Goal: Task Accomplishment & Management: Manage account settings

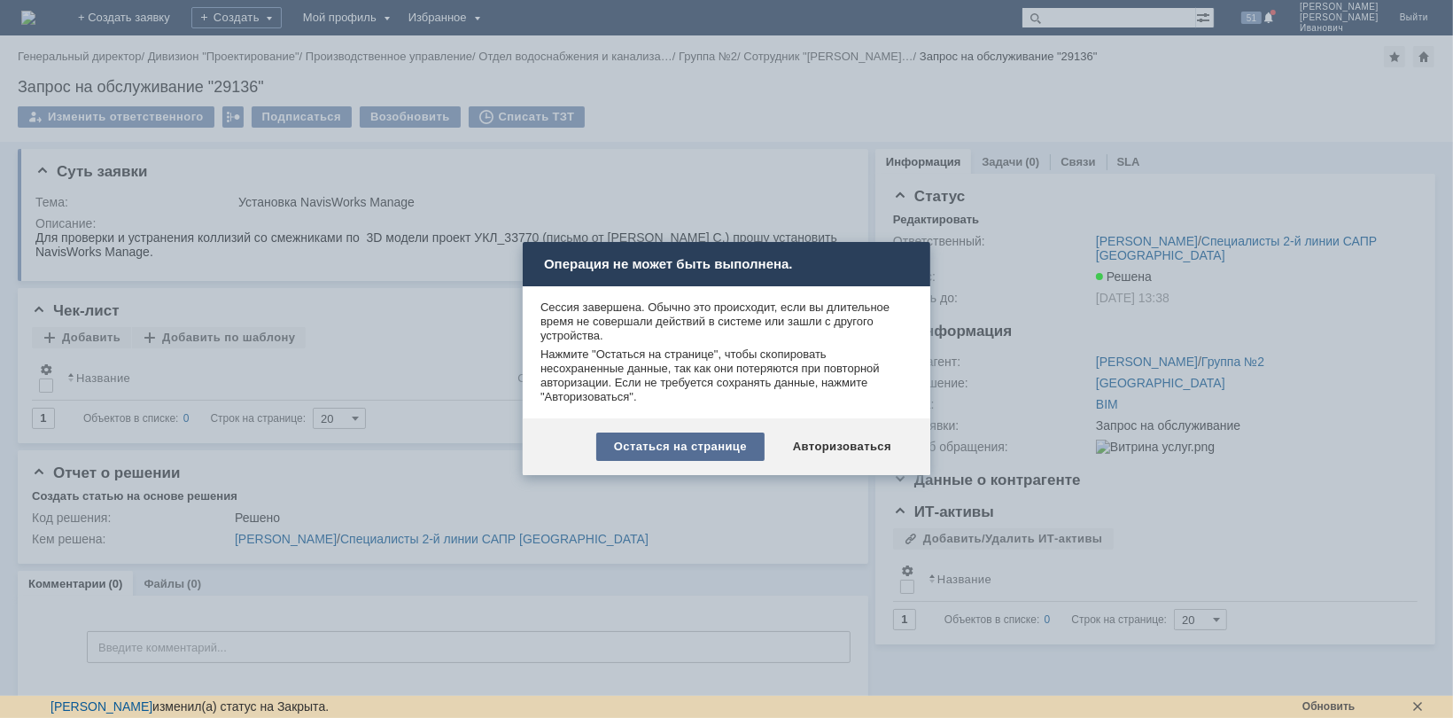
click at [708, 447] on div "Остаться на странице" at bounding box center [680, 446] width 168 height 28
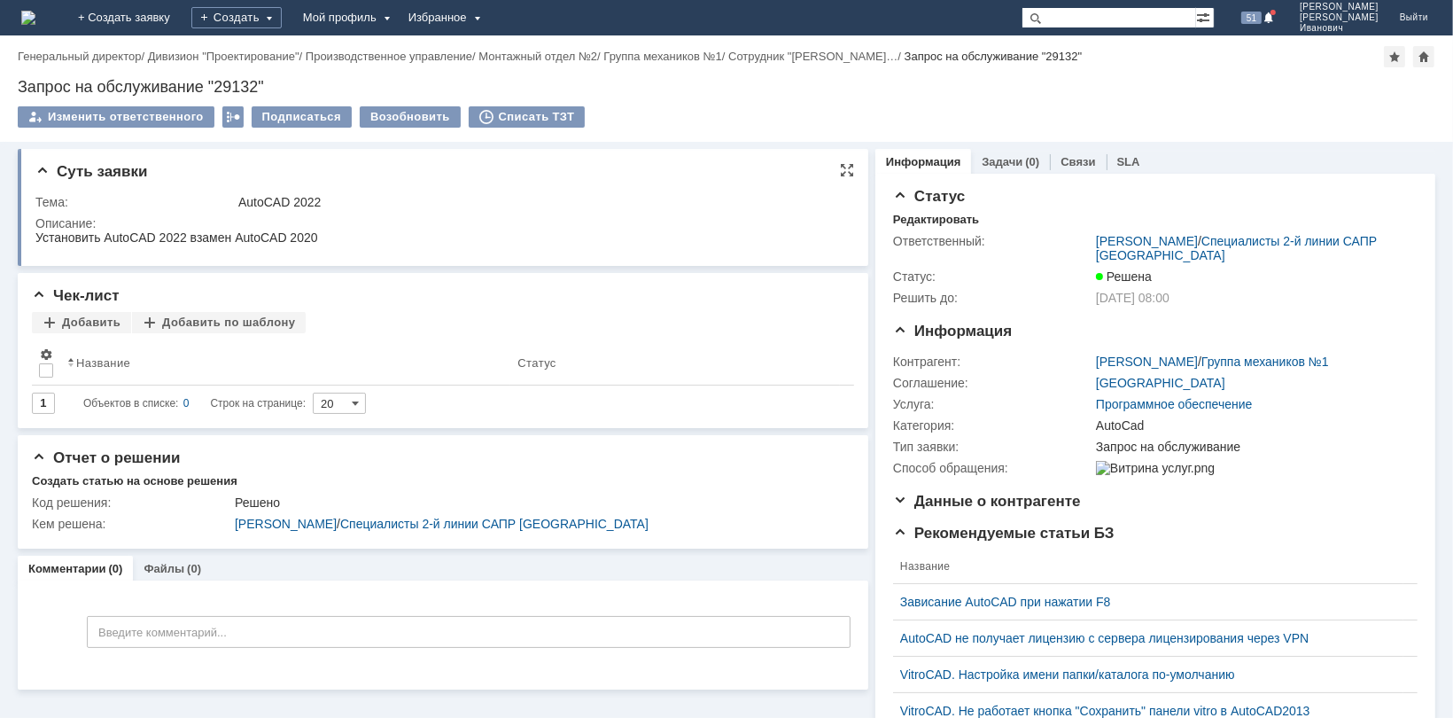
click at [388, 223] on div "Описание:" at bounding box center [440, 223] width 811 height 14
click at [398, 12] on div "Мой профиль" at bounding box center [344, 17] width 105 height 35
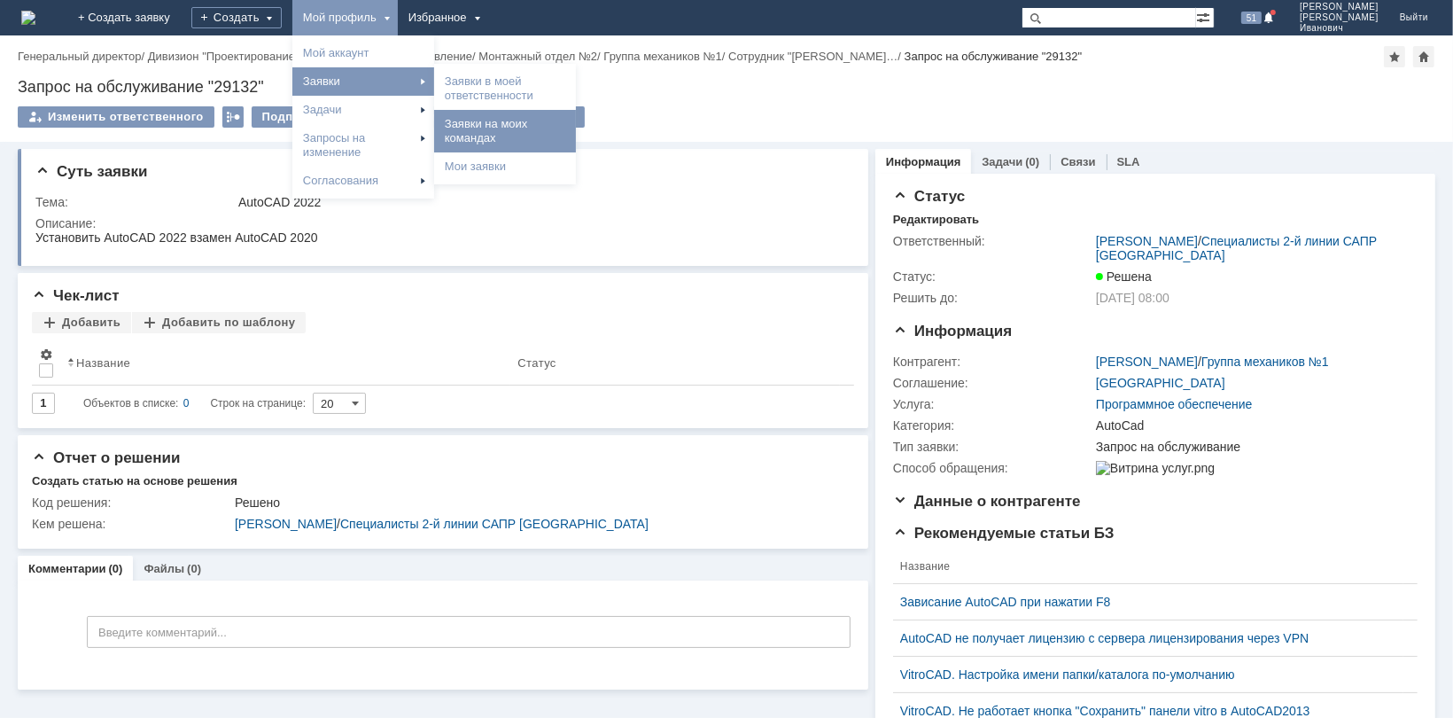
click at [568, 125] on link "Заявки на моих командах" at bounding box center [505, 130] width 135 height 35
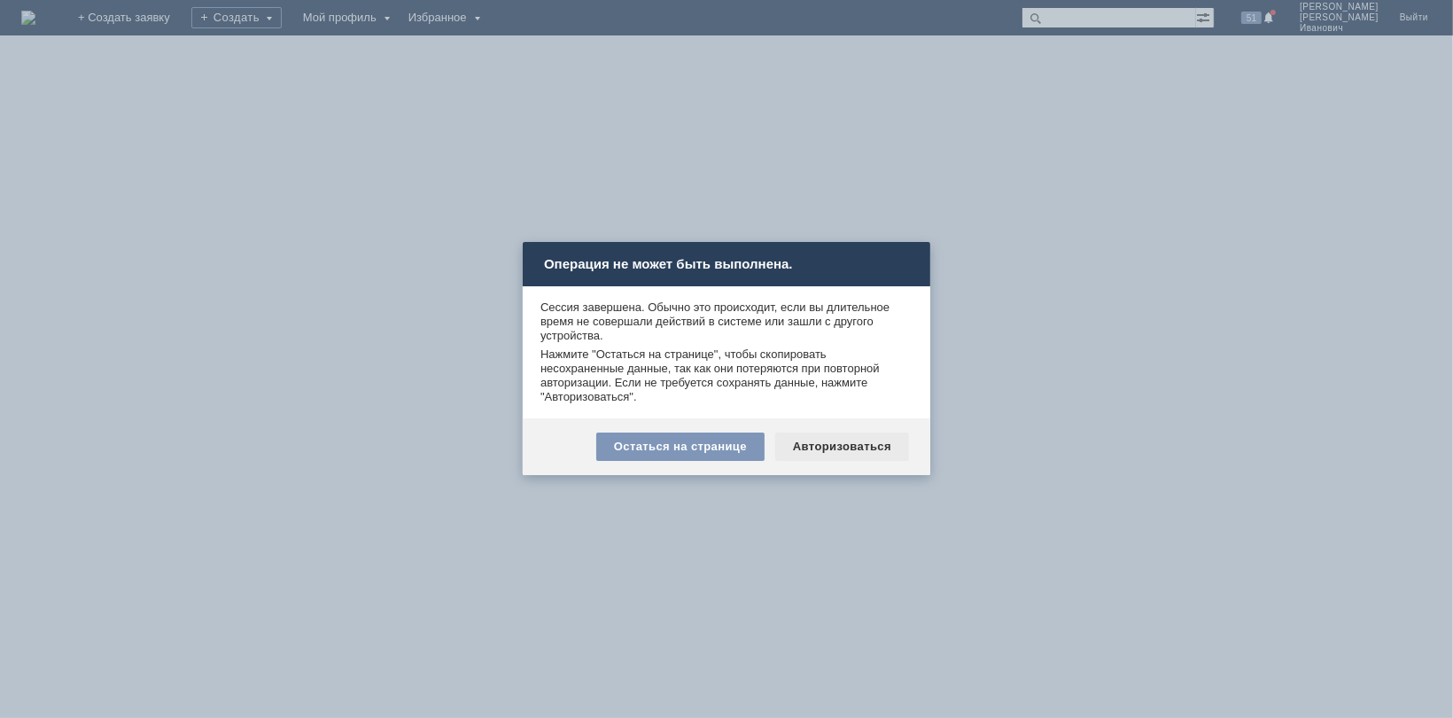
click at [826, 441] on div "Авторизоваться" at bounding box center [842, 446] width 134 height 28
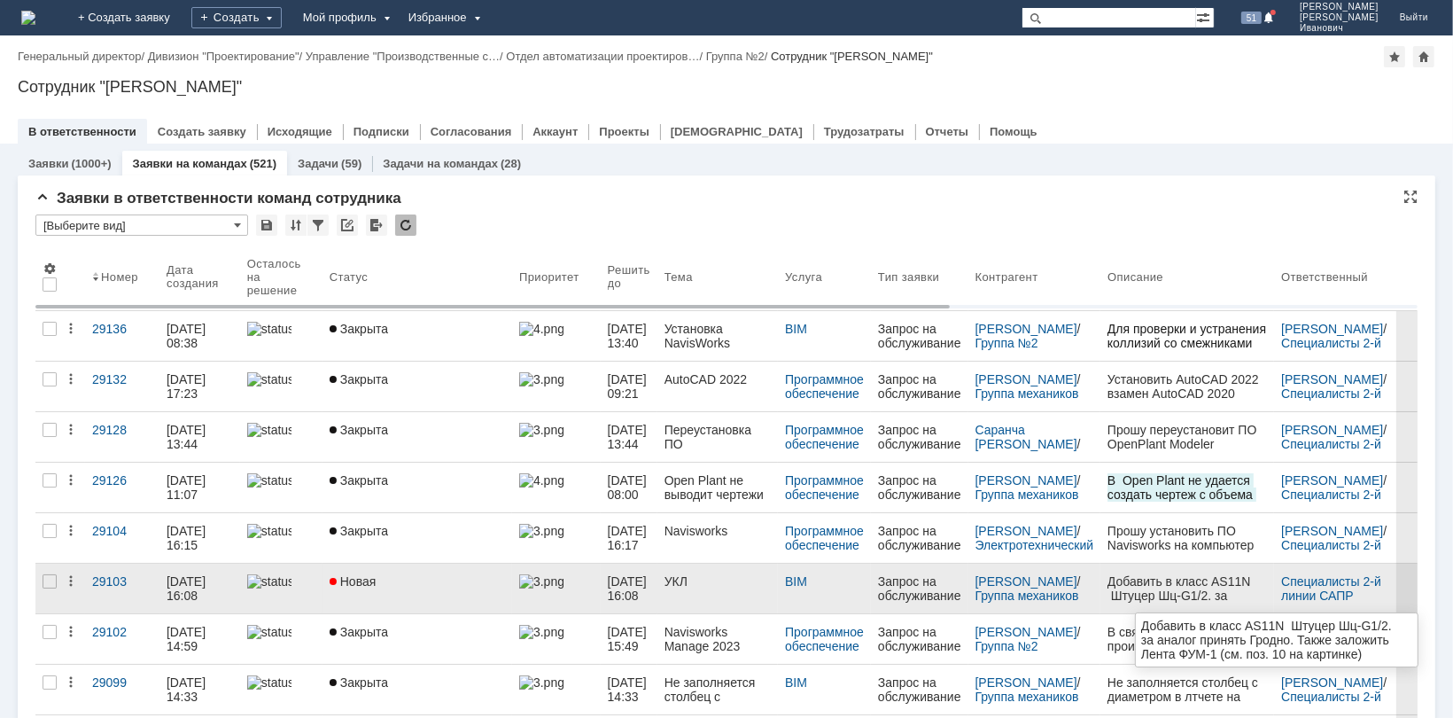
click at [1154, 590] on div "Добавить в класс AS11N Штуцер Шц-G1/2. за аналог принять Гродно. Также заложить…" at bounding box center [1187, 615] width 159 height 85
click at [643, 585] on span "18.08.2025 16:08" at bounding box center [629, 588] width 43 height 28
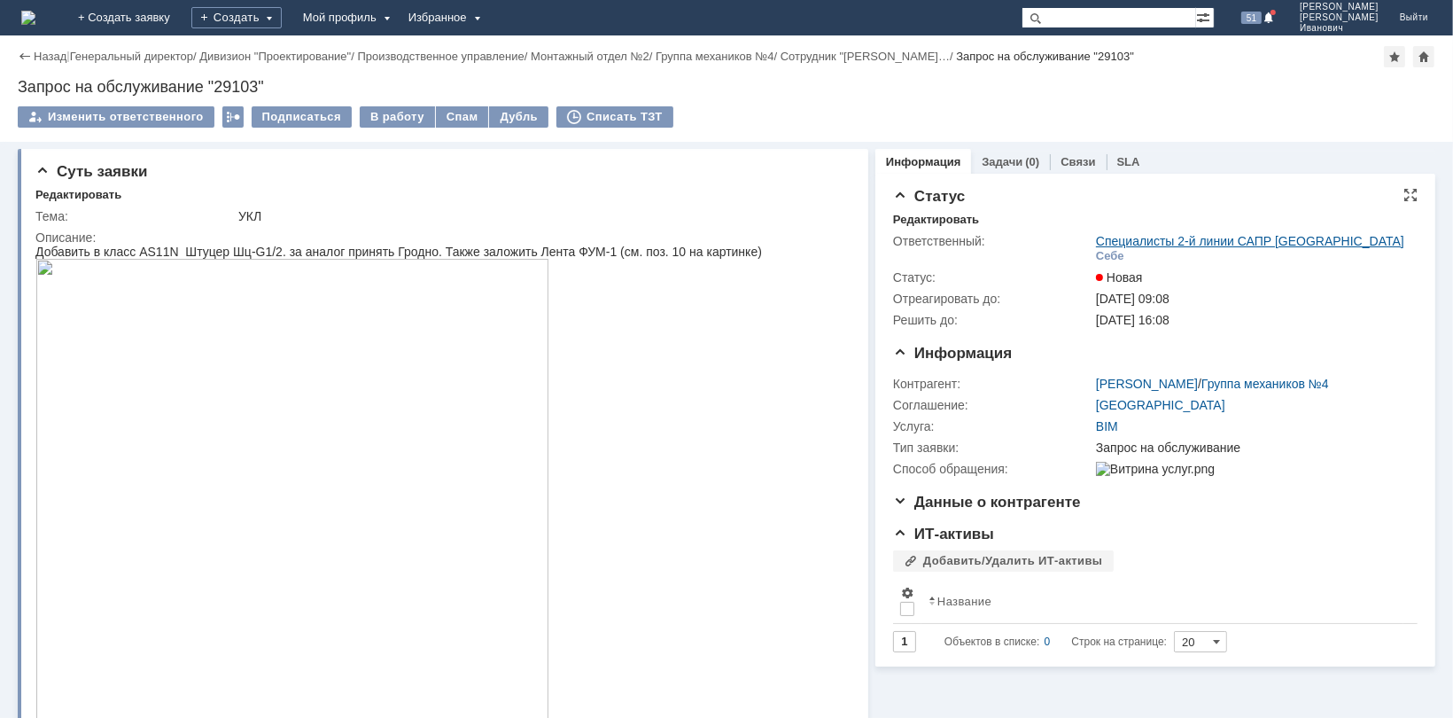
click at [1334, 234] on link "Специалисты 2-й линии САПР [GEOGRAPHIC_DATA]" at bounding box center [1250, 241] width 308 height 14
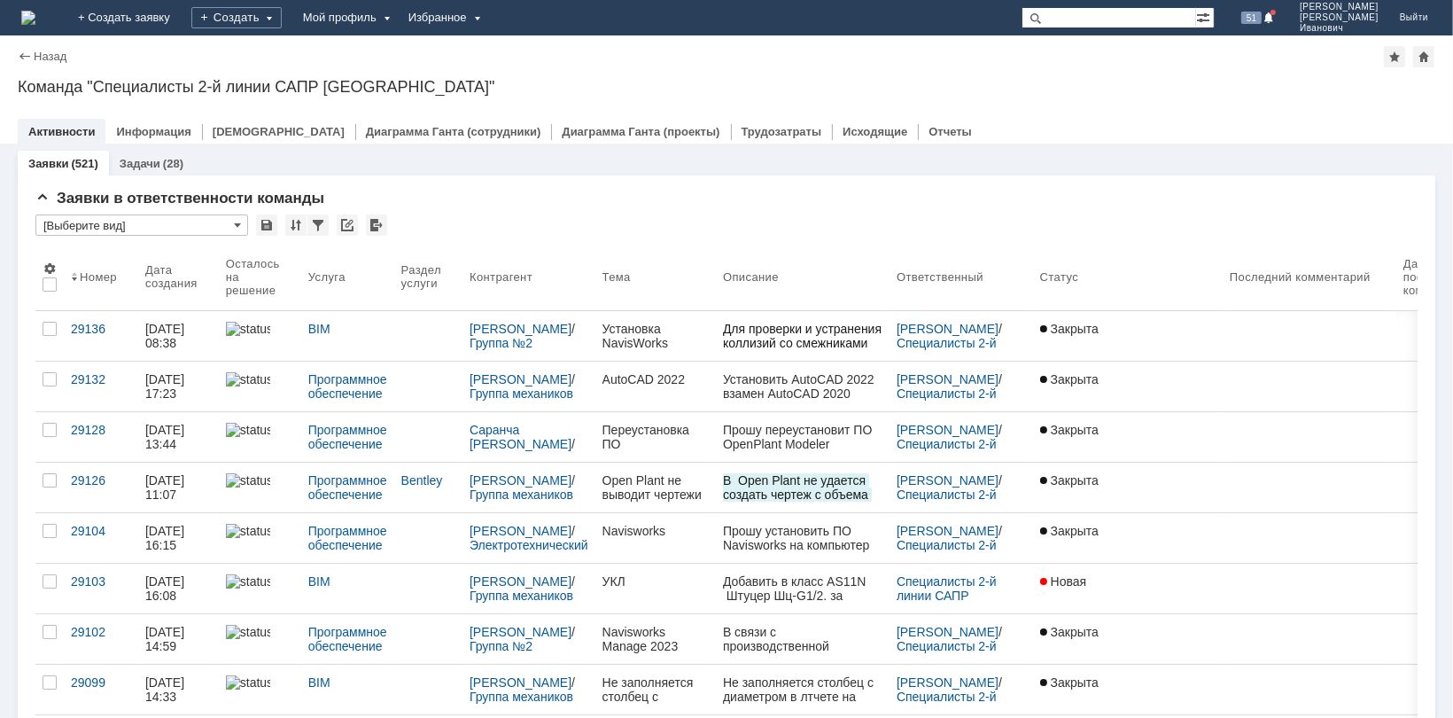
click at [25, 50] on div "Назад" at bounding box center [42, 56] width 49 height 13
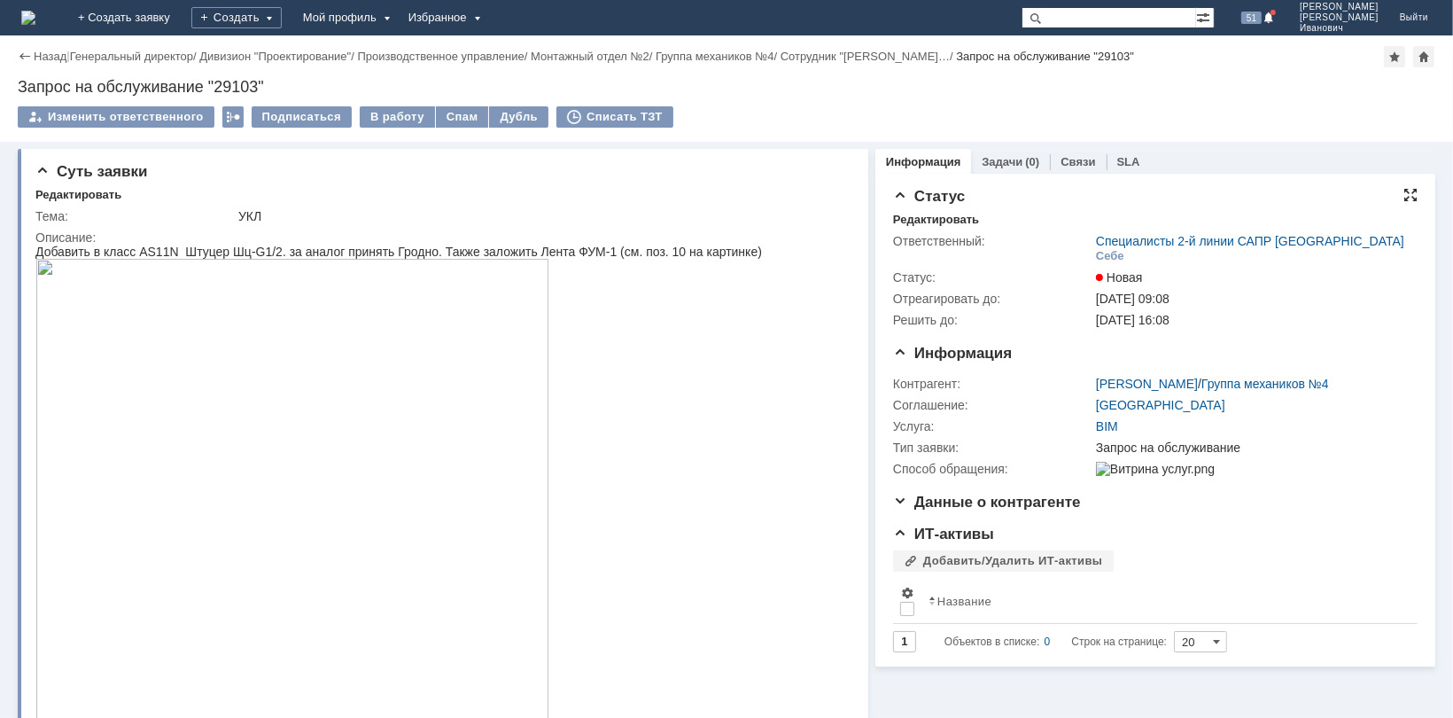
click at [1403, 195] on div at bounding box center [1410, 195] width 14 height 14
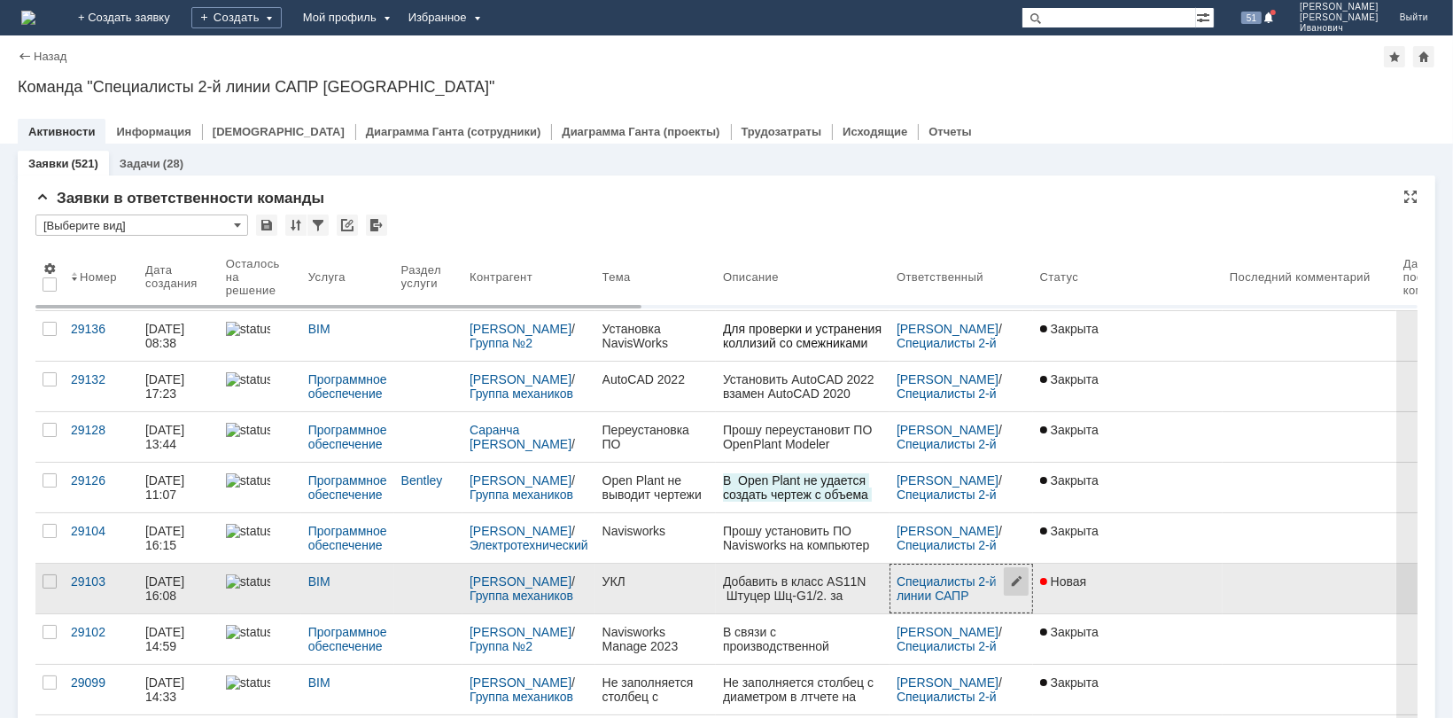
click at [1005, 579] on span at bounding box center [1019, 587] width 28 height 47
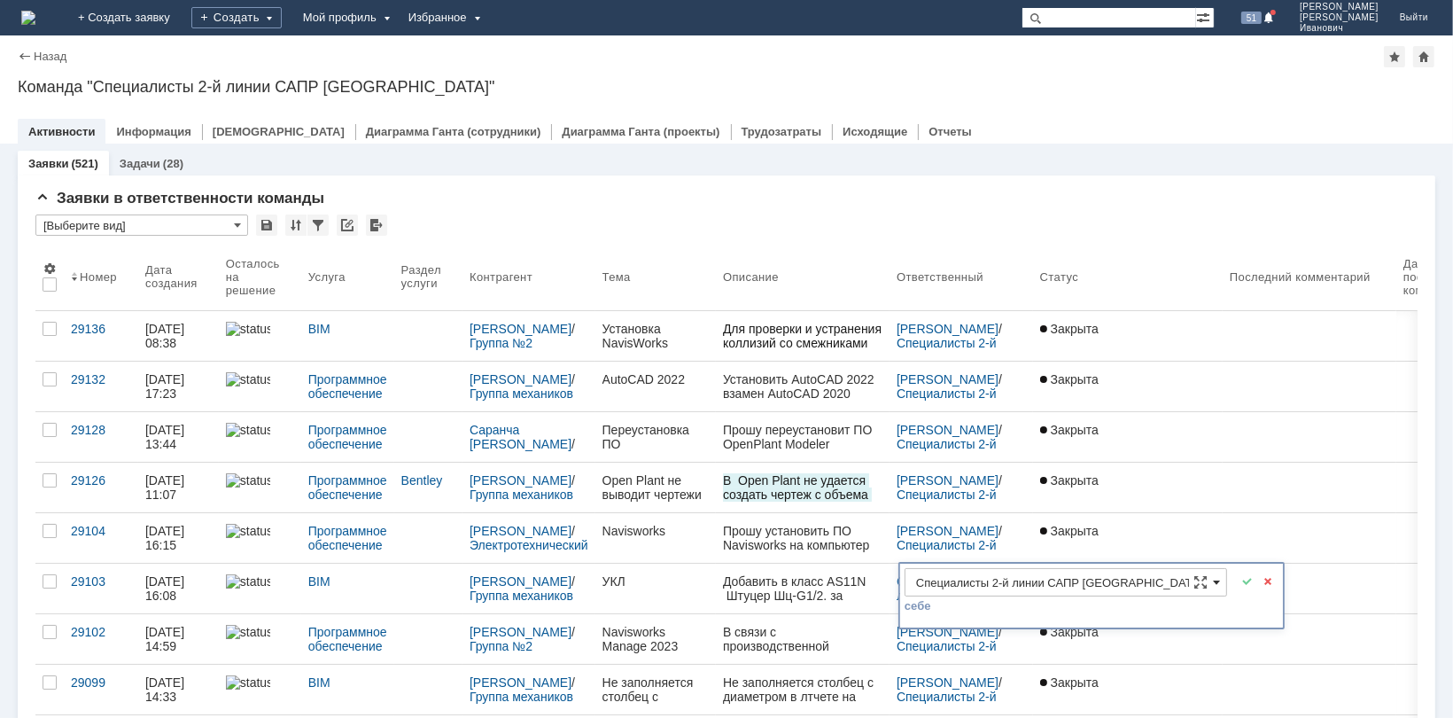
click at [1214, 579] on span at bounding box center [1216, 582] width 7 height 14
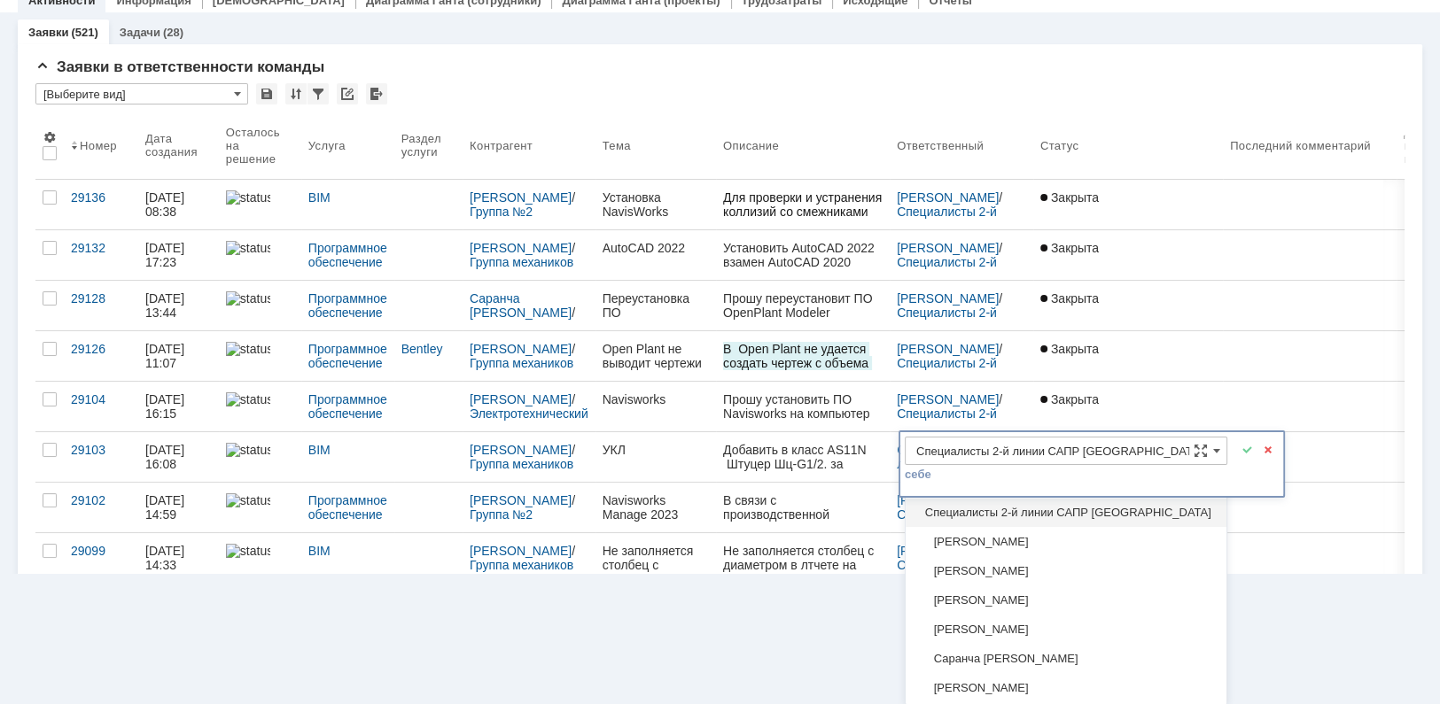
drag, startPoint x: 1084, startPoint y: 600, endPoint x: 1364, endPoint y: 641, distance: 283.1
click at [1364, 573] on html "Идет загрузка, пожалуйста, подождите. На домашнюю + Создать заявку Создать Мой …" at bounding box center [720, 221] width 1440 height 704
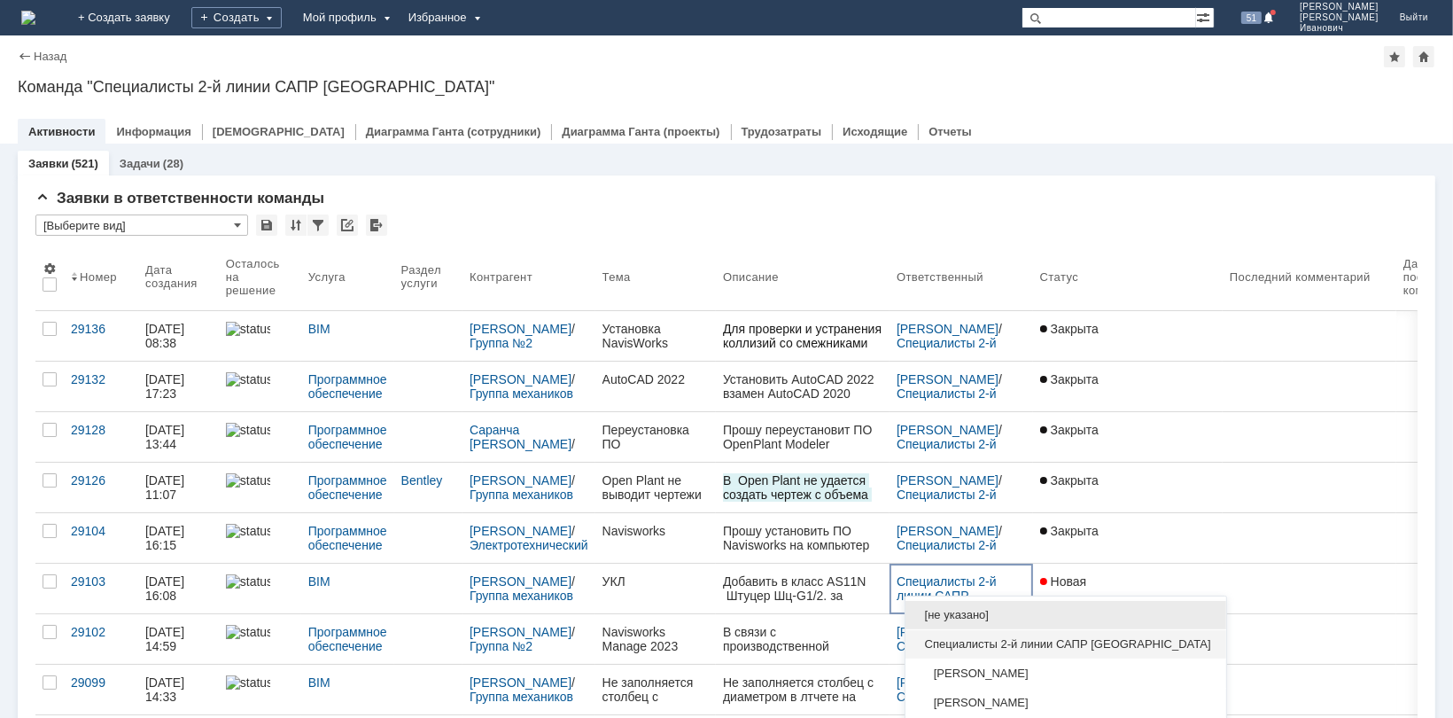
click at [1156, 74] on div "Назад | Команда "Специалисты 2-й линии САПР Новомосковск" Команда "Специалисты …" at bounding box center [726, 376] width 1453 height 682
